Goal: Information Seeking & Learning: Understand process/instructions

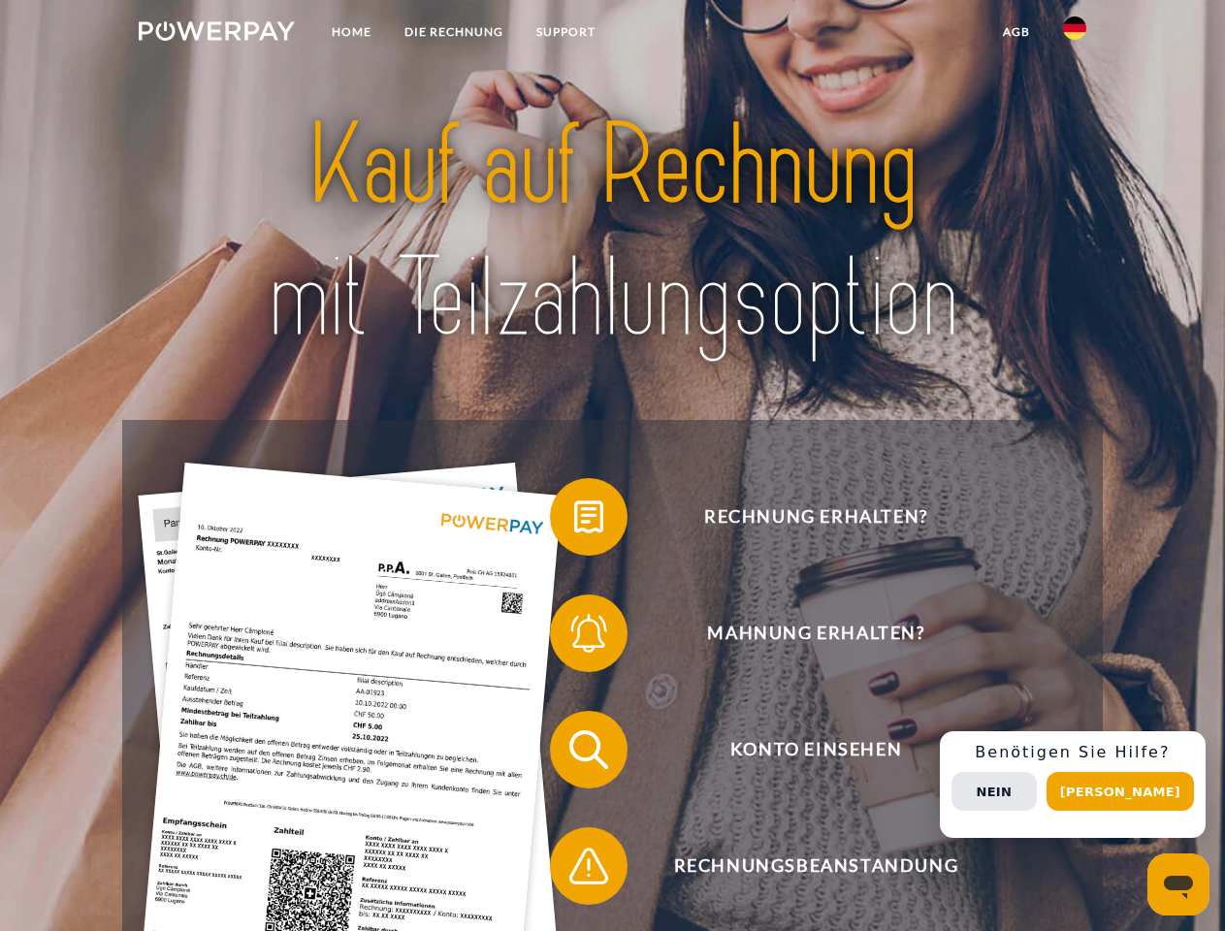
click at [216, 34] on img at bounding box center [217, 30] width 156 height 19
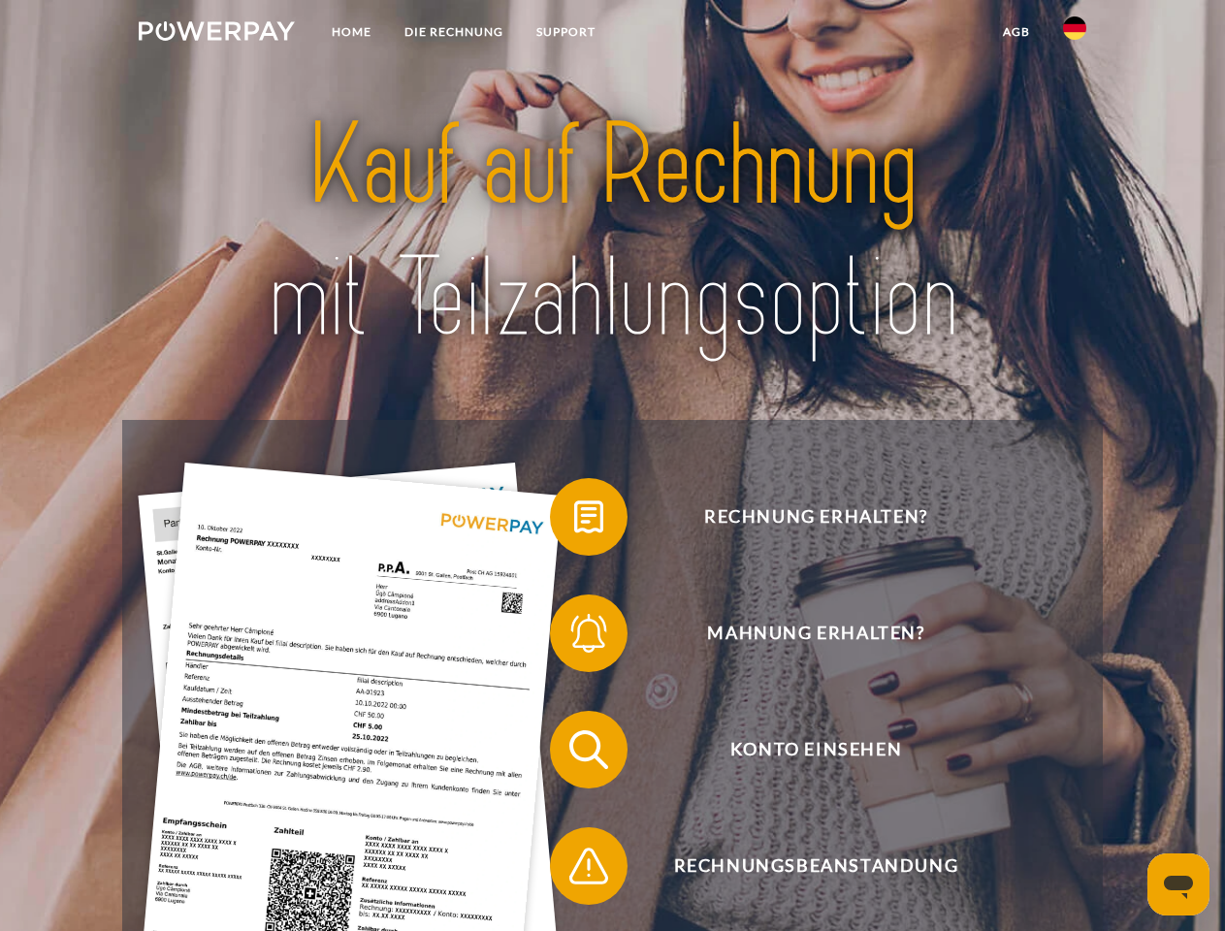
click at [1074, 34] on img at bounding box center [1074, 27] width 23 height 23
click at [1015, 32] on link "agb" at bounding box center [1016, 32] width 60 height 35
click at [574, 521] on span at bounding box center [559, 516] width 97 height 97
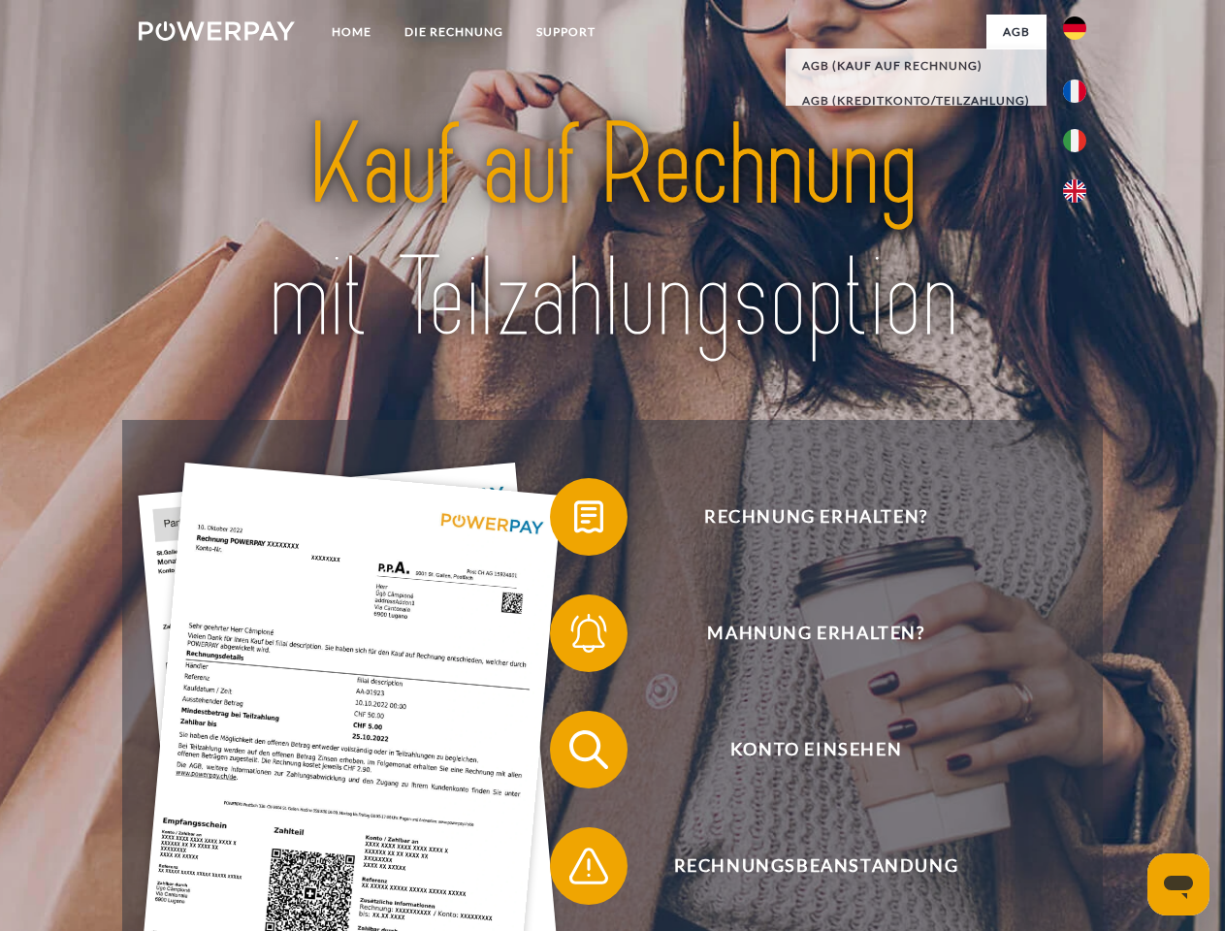
click at [574, 637] on span at bounding box center [559, 633] width 97 height 97
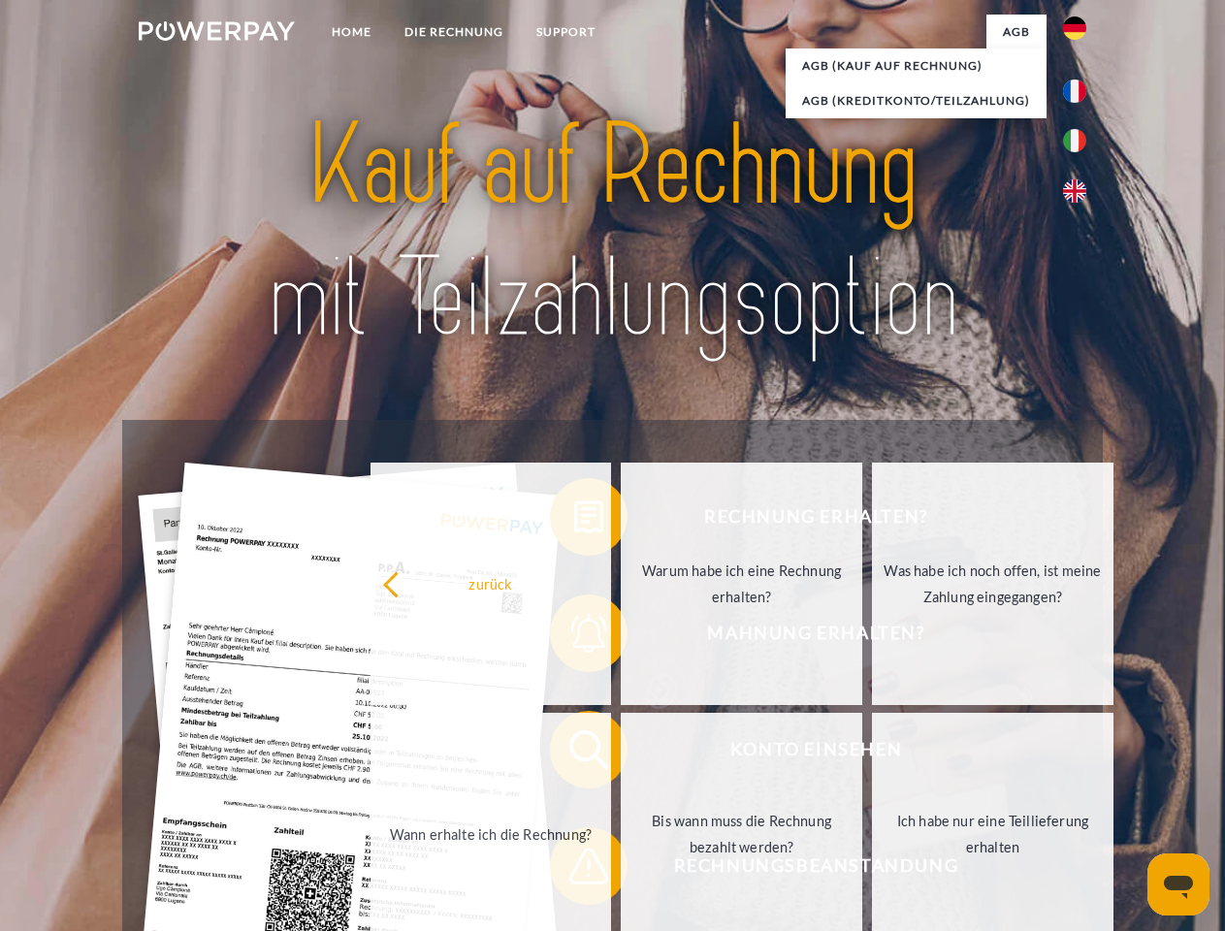
click at [621, 753] on link "Bis wann muss die Rechnung bezahlt werden?" at bounding box center [741, 834] width 241 height 242
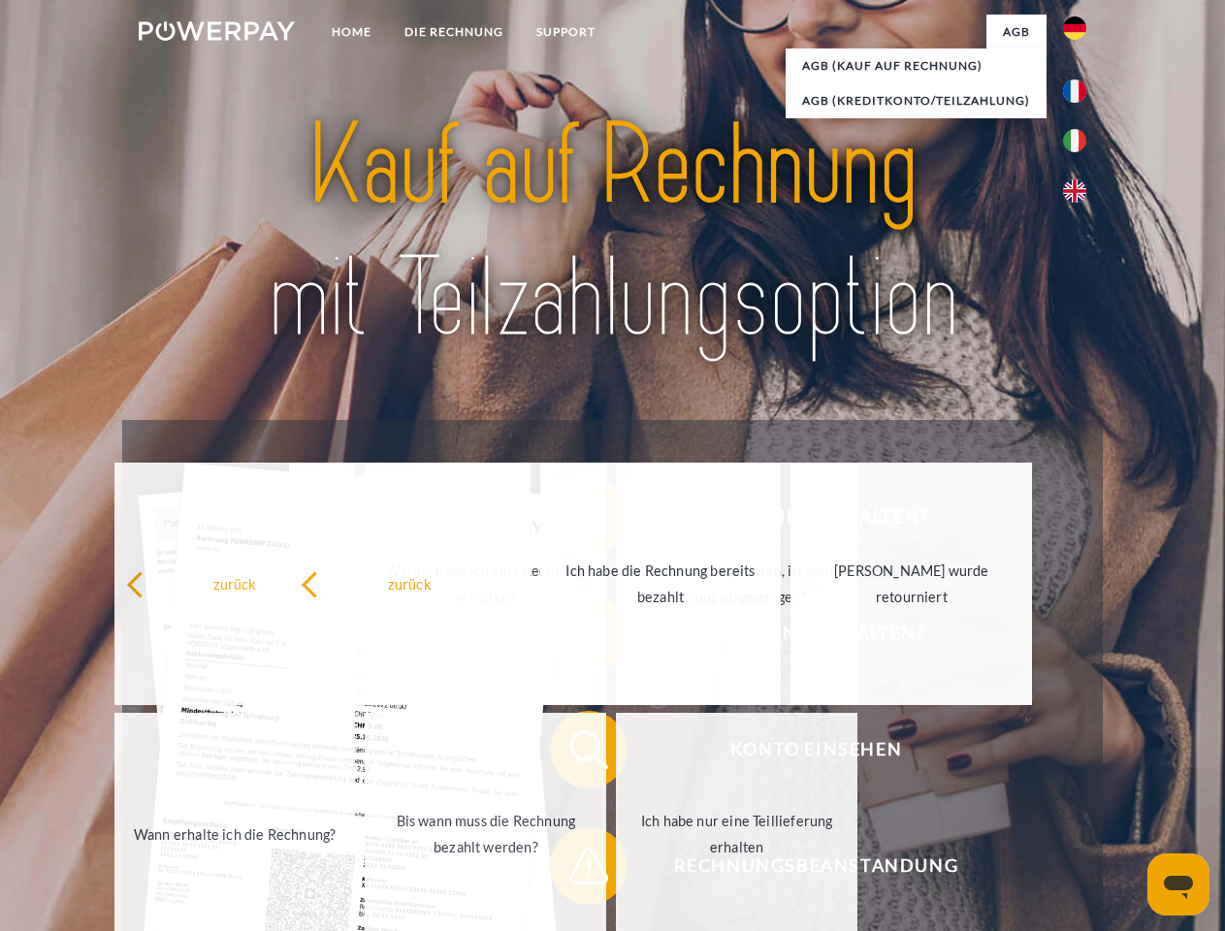
click at [616, 870] on link "Ich habe nur eine Teillieferung erhalten" at bounding box center [736, 834] width 241 height 242
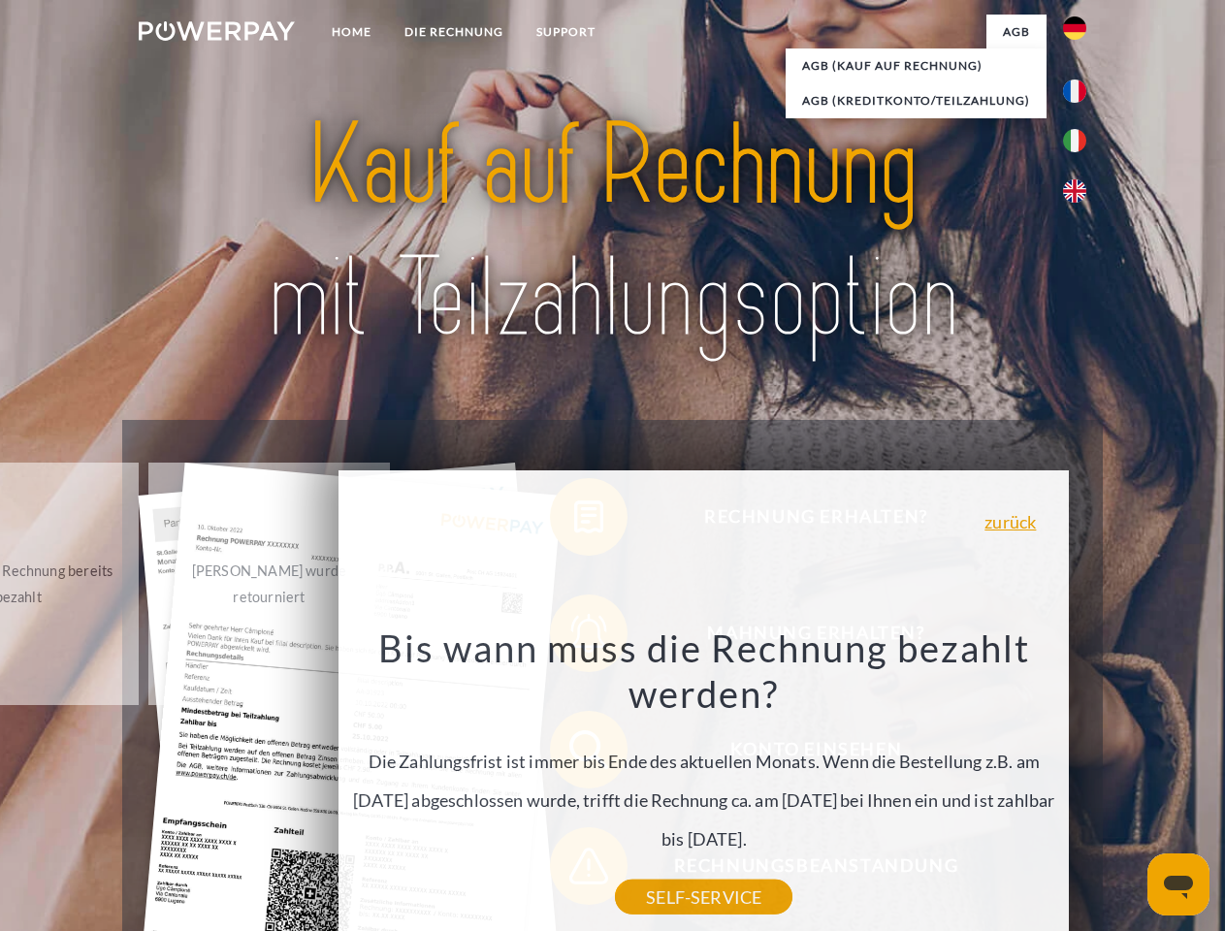
click at [1079, 784] on div "Rechnung erhalten? Mahnung erhalten? Konto einsehen" at bounding box center [611, 808] width 979 height 776
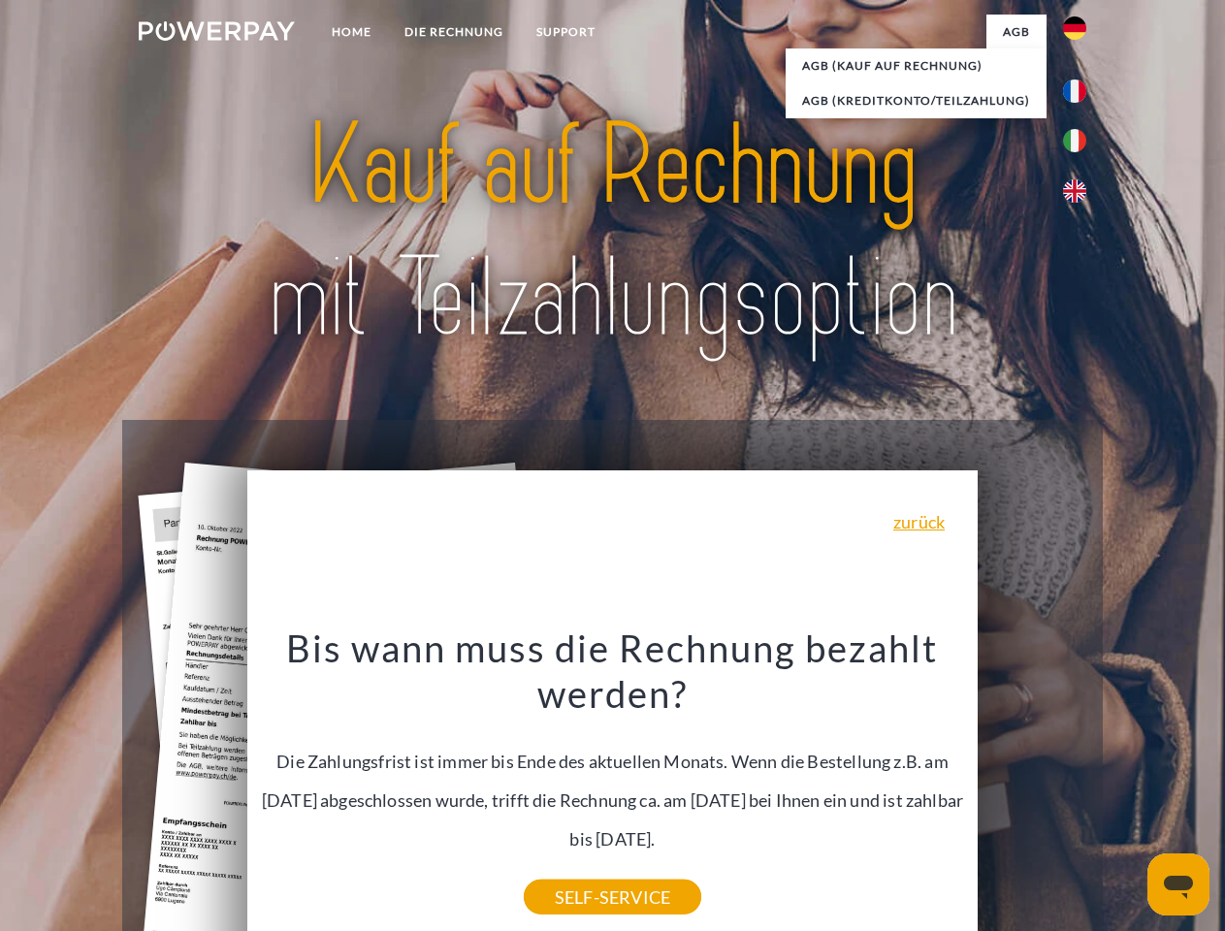
click at [1032, 788] on span "Konto einsehen" at bounding box center [815, 750] width 475 height 78
click at [1127, 791] on header "Home DIE RECHNUNG SUPPORT" at bounding box center [612, 669] width 1225 height 1339
